Goal: Find specific page/section: Find specific page/section

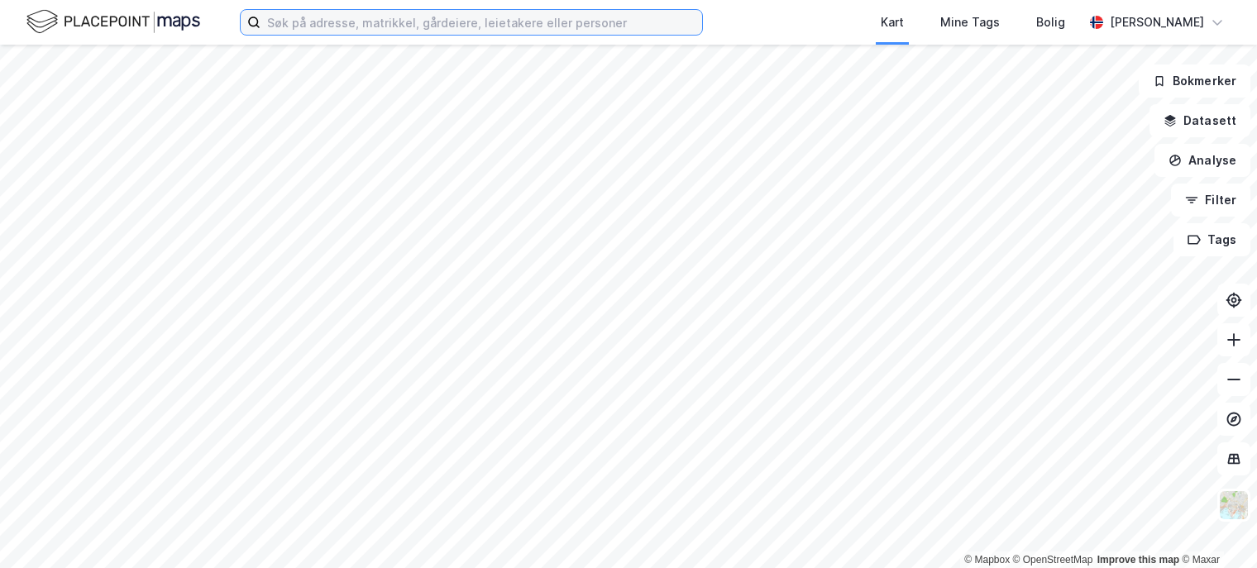
click at [417, 17] on input at bounding box center [481, 22] width 442 height 25
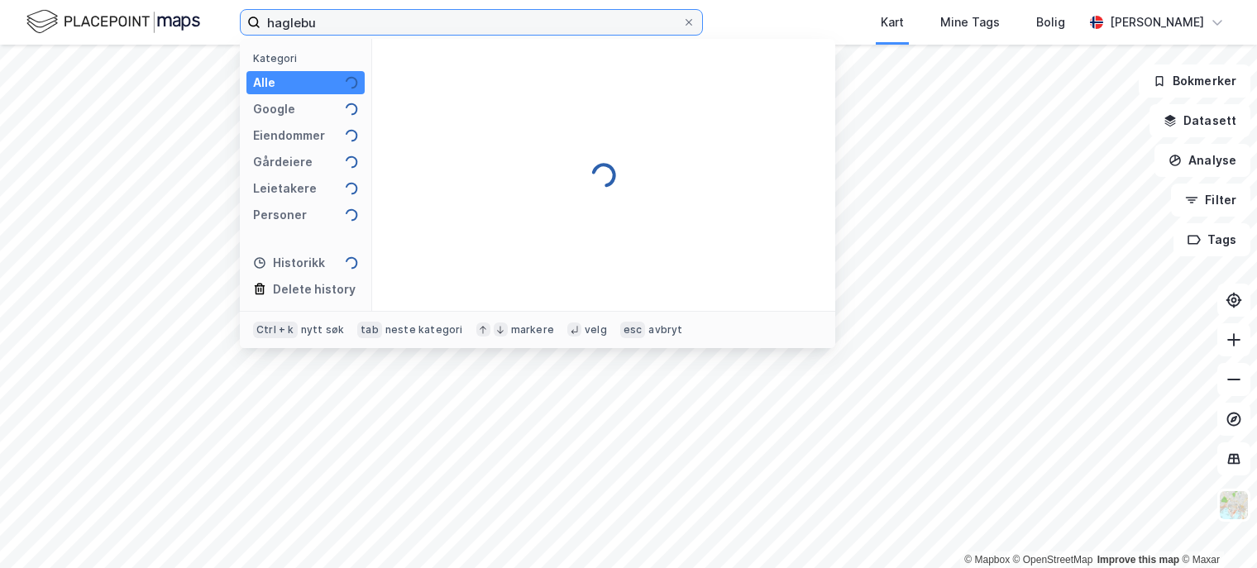
type input "haglebu"
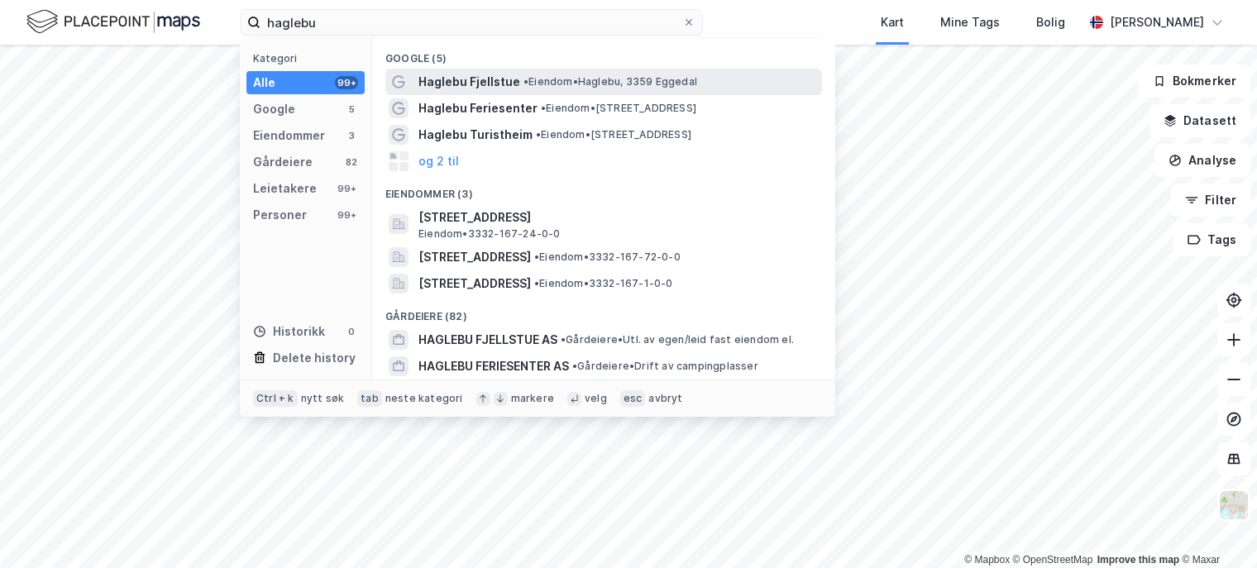
click at [486, 80] on span "Haglebu Fjellstue" at bounding box center [469, 82] width 102 height 20
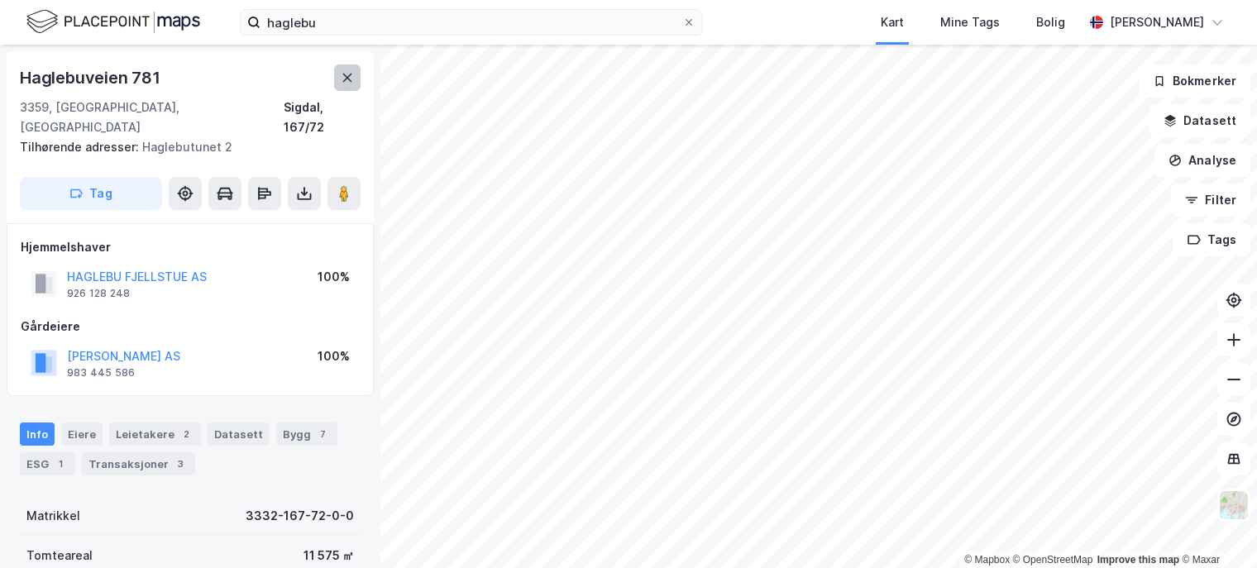
click at [350, 77] on icon at bounding box center [347, 77] width 13 height 13
